Goal: Use online tool/utility: Use online tool/utility

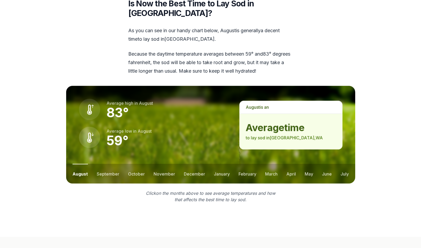
scroll to position [687, 0]
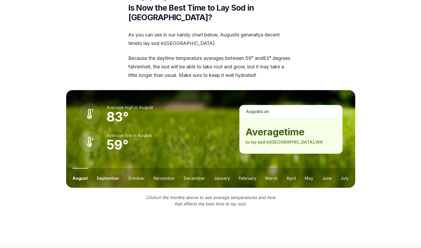
click at [108, 168] on button "september" at bounding box center [108, 178] width 23 height 20
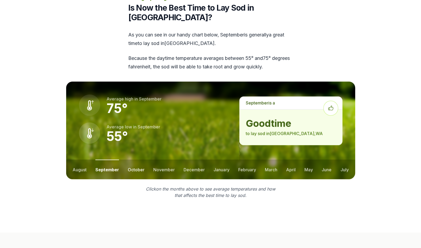
click at [135, 159] on button "october" at bounding box center [136, 169] width 17 height 20
click at [164, 159] on button "november" at bounding box center [164, 169] width 22 height 20
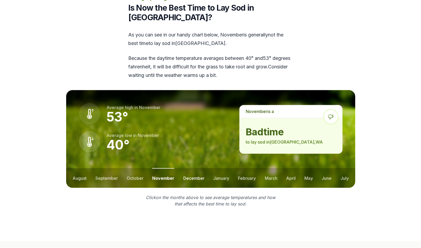
click at [191, 168] on button "december" at bounding box center [193, 178] width 21 height 20
click at [216, 168] on button "january" at bounding box center [221, 178] width 16 height 20
click at [248, 168] on button "february" at bounding box center [248, 178] width 18 height 20
click at [275, 168] on button "march" at bounding box center [271, 178] width 12 height 20
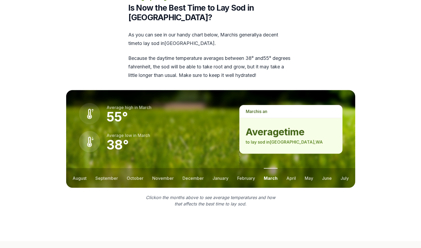
click at [299, 168] on ul "august september october november december january february march april may jun…" at bounding box center [210, 178] width 289 height 20
click at [293, 168] on button "april" at bounding box center [291, 178] width 10 height 20
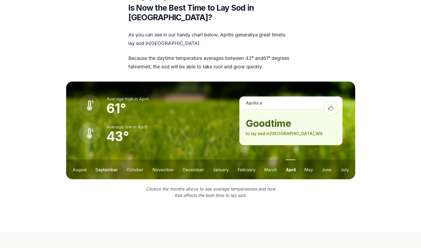
click at [103, 159] on button "september" at bounding box center [106, 169] width 23 height 20
click at [134, 159] on button "october" at bounding box center [136, 169] width 17 height 20
click at [155, 159] on button "november" at bounding box center [164, 169] width 22 height 20
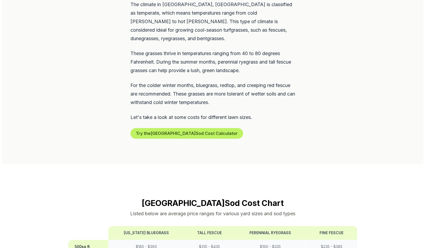
scroll to position [289, 0]
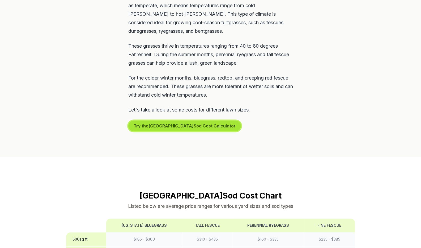
click at [144, 120] on button "Try the Vancouver Sod Cost Calculator" at bounding box center [184, 125] width 113 height 11
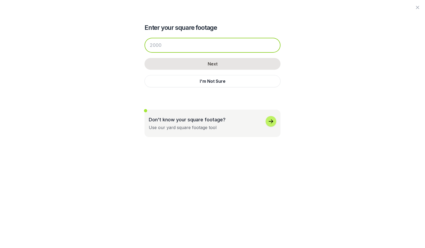
click at [165, 46] on input "number" at bounding box center [213, 45] width 136 height 15
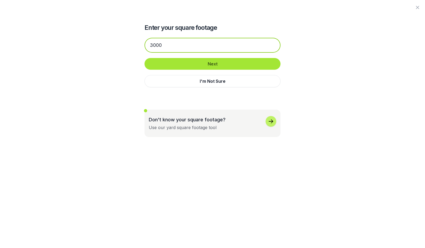
type input "3000"
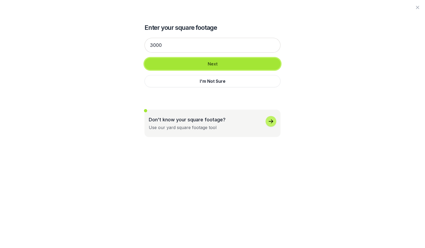
click at [160, 64] on button "Next" at bounding box center [213, 64] width 136 height 12
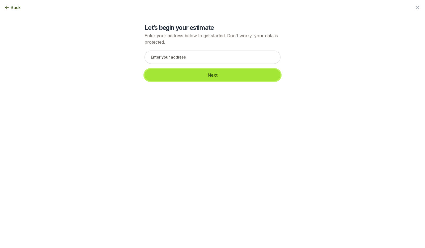
click at [223, 78] on button "Next" at bounding box center [213, 75] width 136 height 12
